Goal: Communication & Community: Answer question/provide support

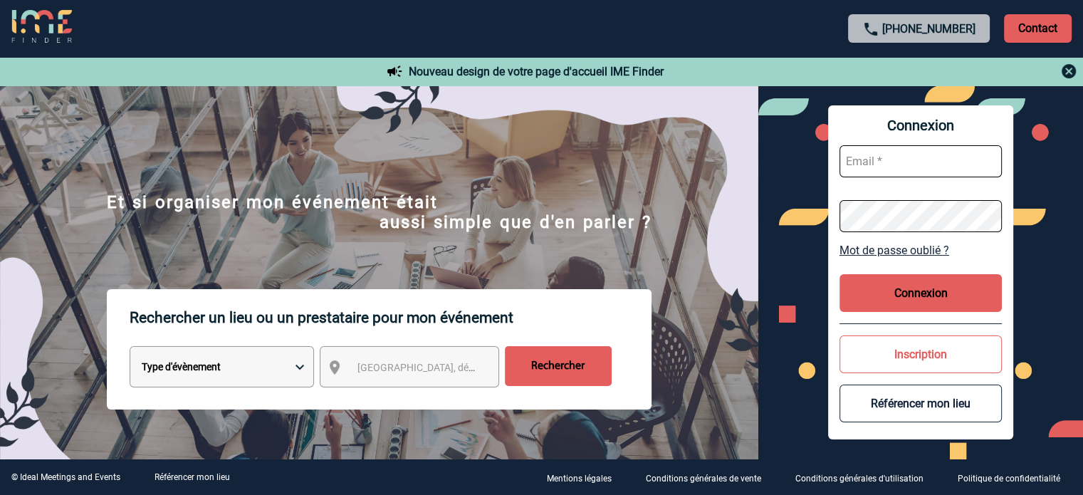
type input "tthiam@ime-groupe.com"
click at [888, 289] on button "Connexion" at bounding box center [920, 293] width 162 height 38
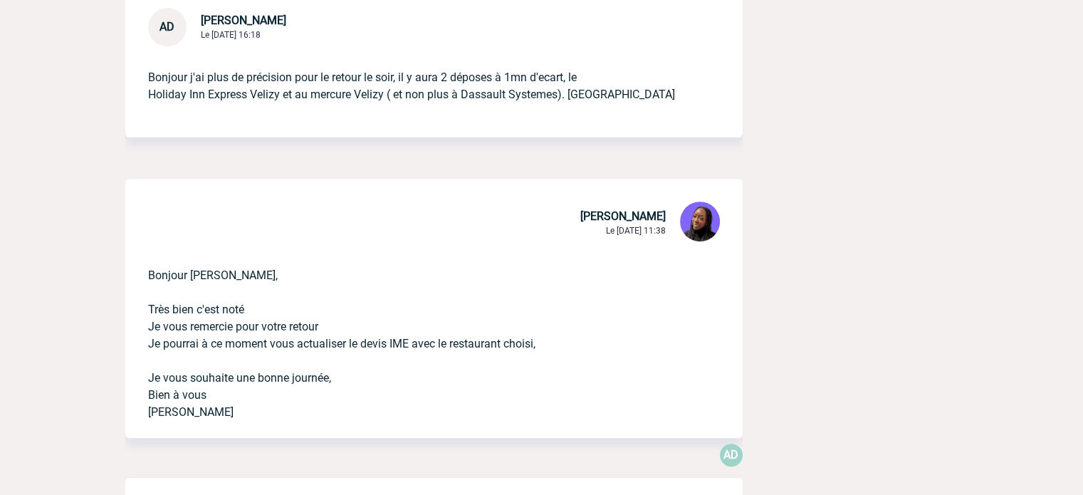
scroll to position [570, 0]
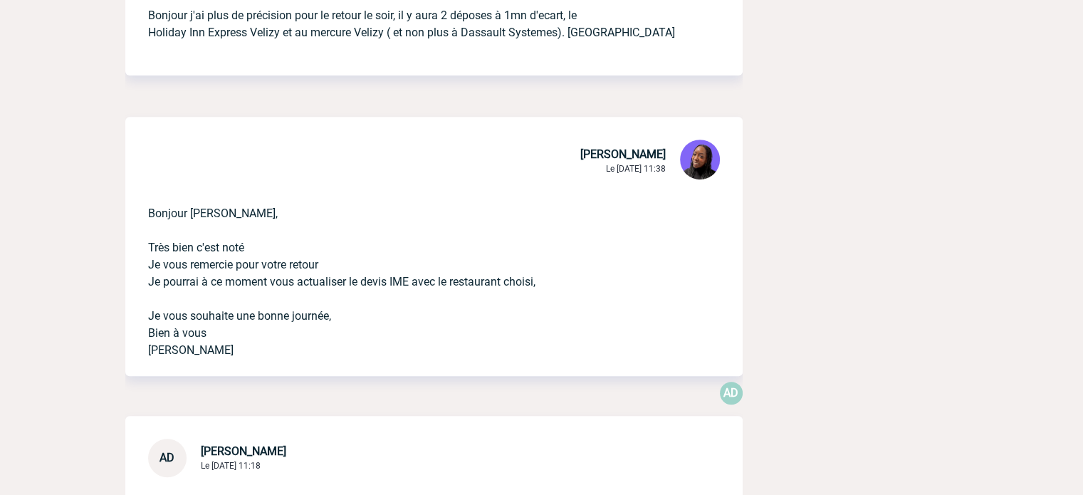
click at [214, 214] on p "Bonjour Anne-Catherine, Très bien c'est noté Je vous remercie pour votre retour…" at bounding box center [414, 270] width 532 height 177
copy p "Bonjour Anne-Catherine,"
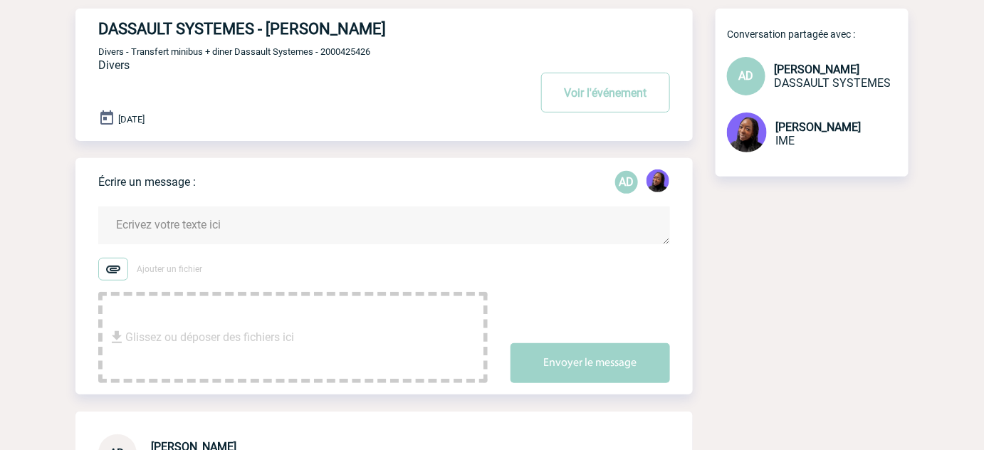
scroll to position [64, 0]
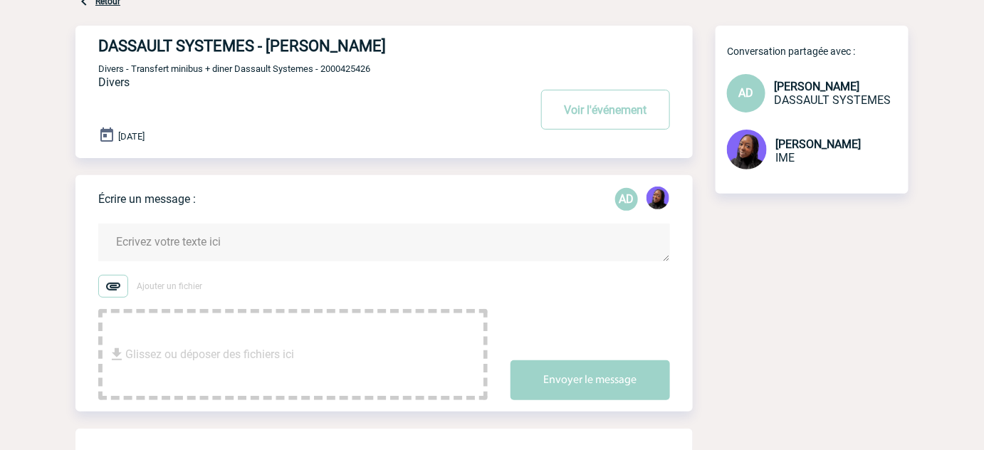
drag, startPoint x: 163, startPoint y: 241, endPoint x: 168, endPoint y: 234, distance: 8.1
click at [168, 235] on textarea at bounding box center [384, 243] width 572 height 38
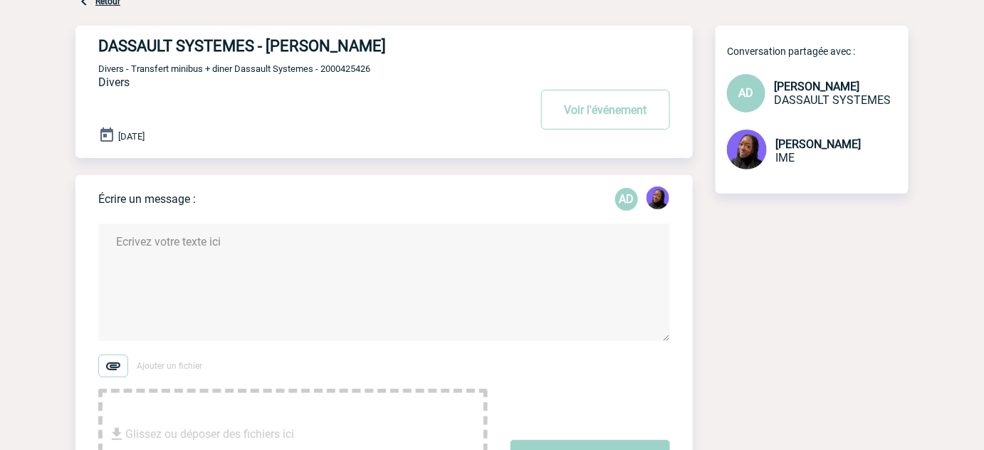
paste textarea "Bonjour Anne-Catherine,"
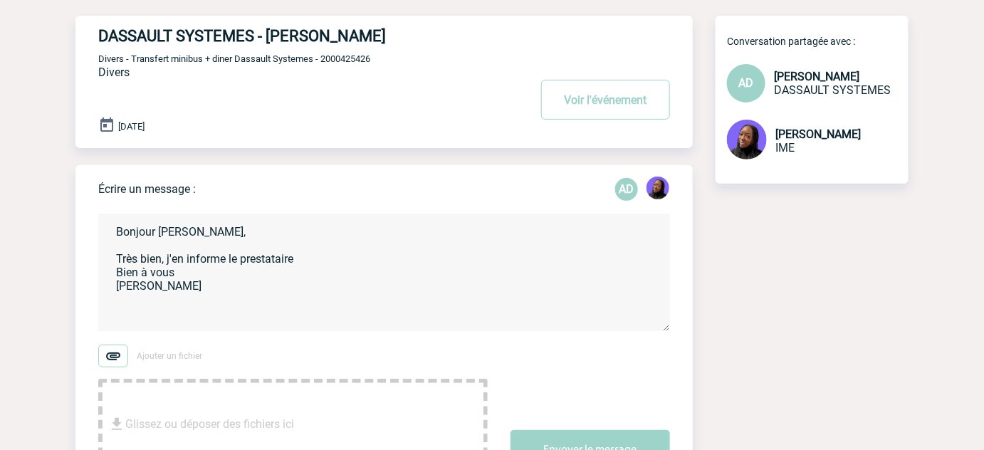
scroll to position [258, 0]
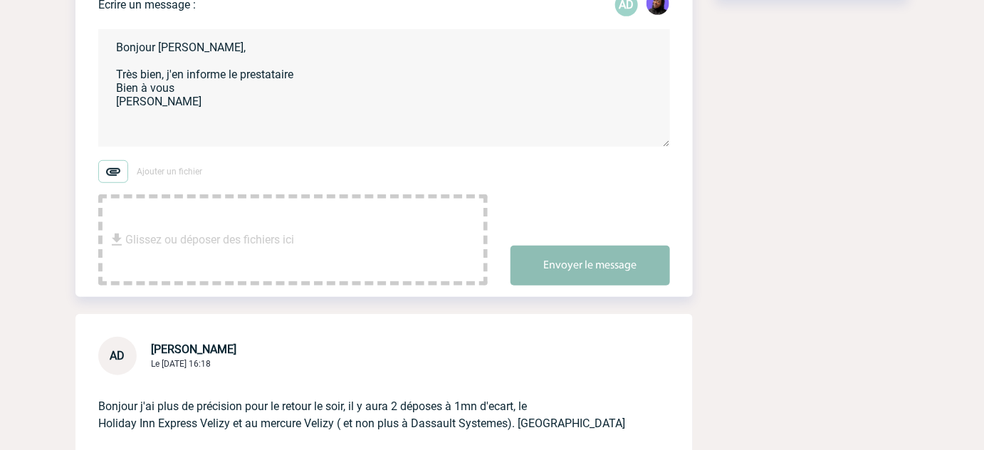
type textarea "Bonjour Anne-Catherine, Très bien, j'en informe le prestataire Bien à vous Taba…"
click at [540, 265] on button "Envoyer le message" at bounding box center [589, 266] width 159 height 40
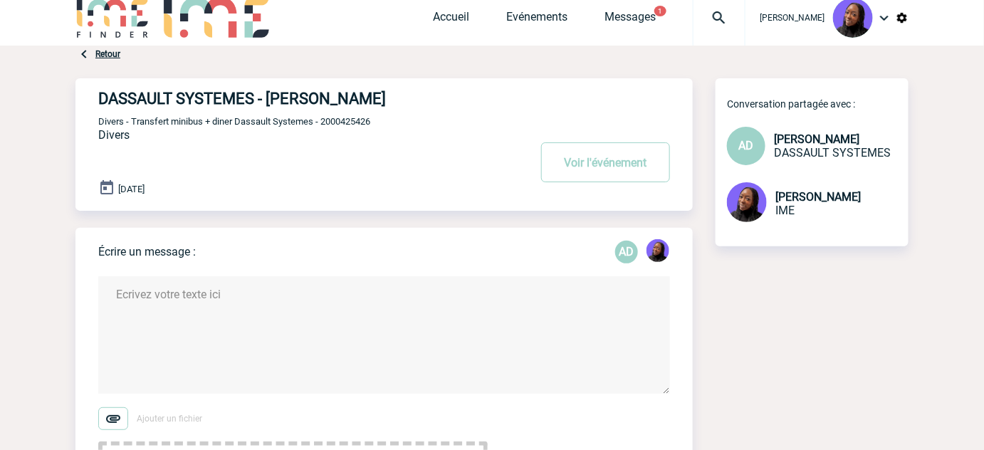
scroll to position [0, 0]
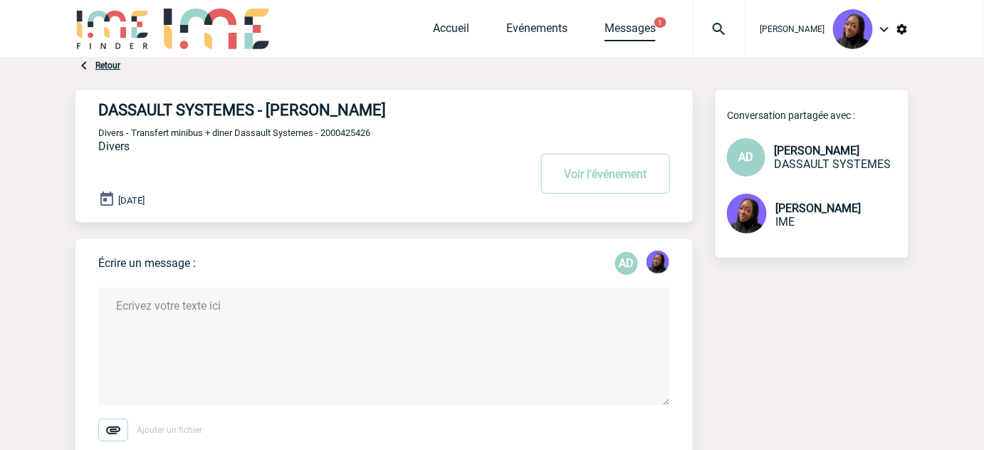
click at [643, 27] on link "Messages" at bounding box center [629, 31] width 51 height 20
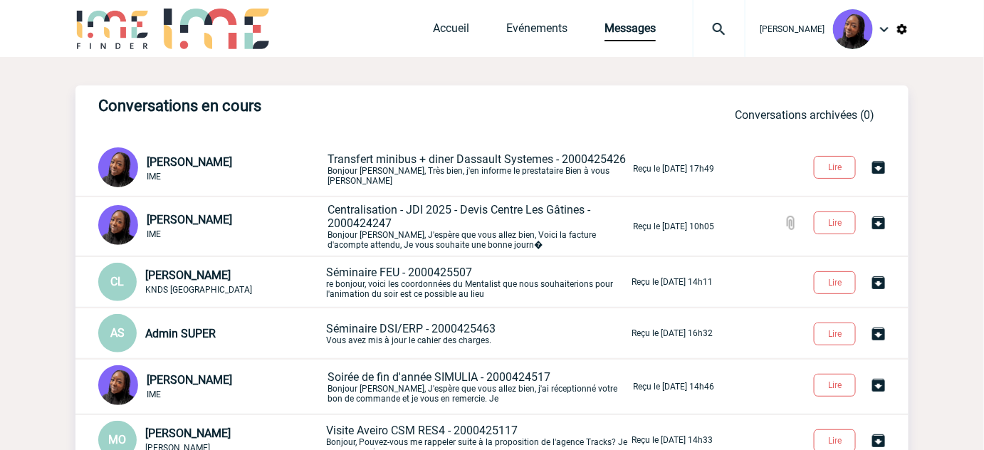
click at [446, 211] on span "Centralisation - JDI 2025 - Devis Centre Les Gâtines - 2000424247" at bounding box center [458, 216] width 263 height 27
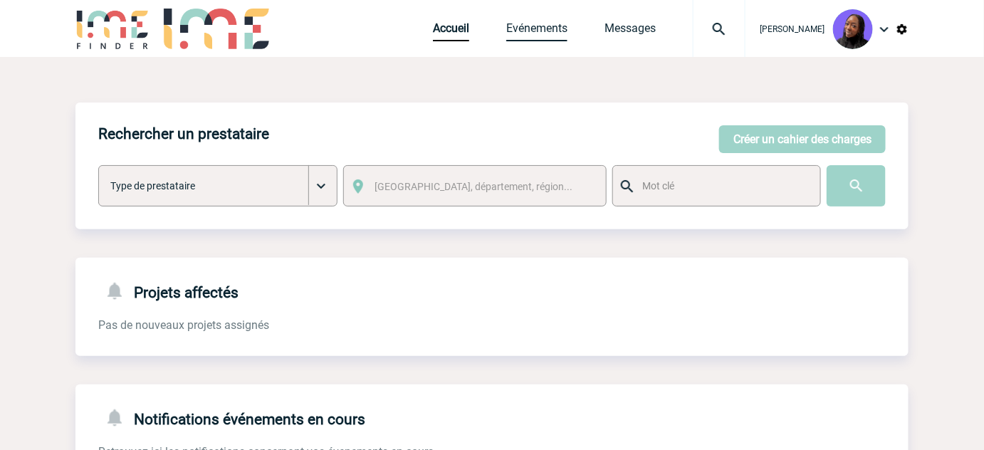
click at [539, 23] on link "Evénements" at bounding box center [536, 31] width 61 height 20
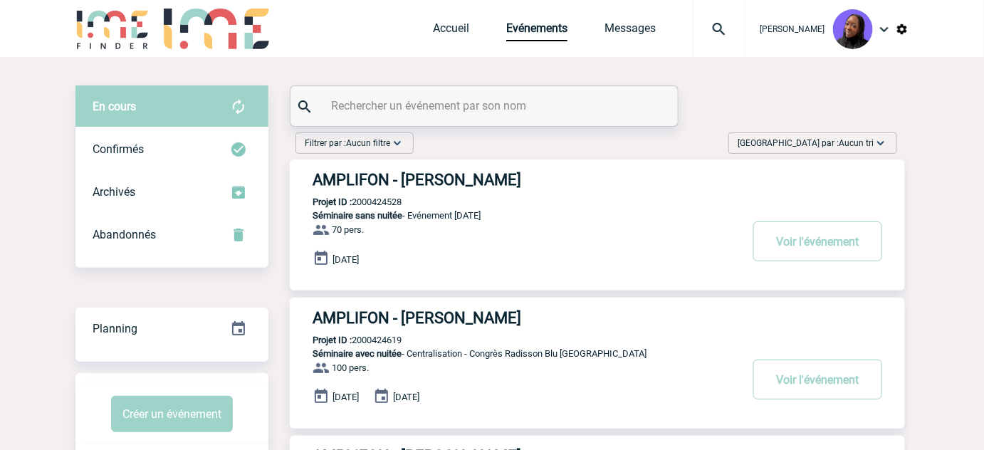
click at [441, 98] on input "text" at bounding box center [485, 105] width 317 height 21
paste input "2000425204"
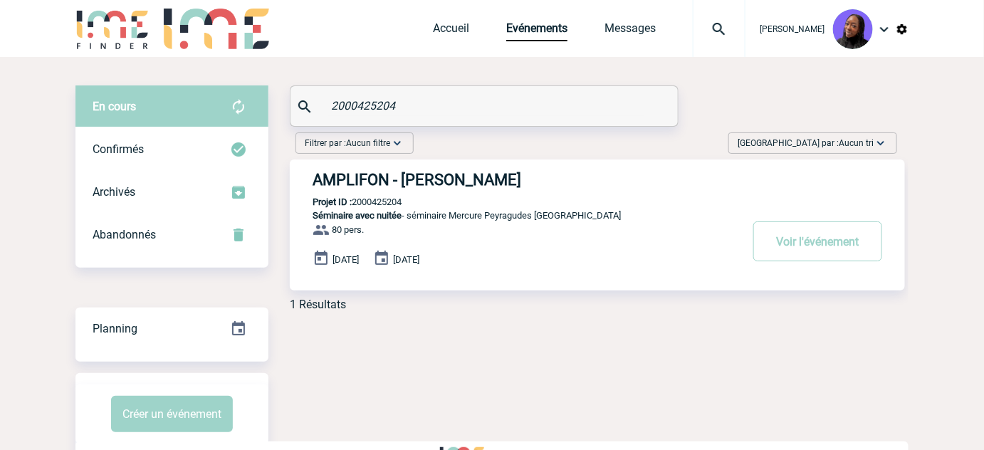
type input "2000425204"
